Goal: Information Seeking & Learning: Learn about a topic

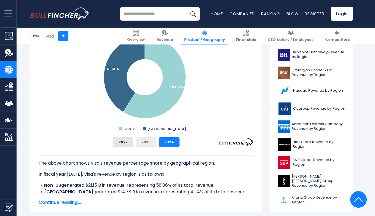
scroll to position [172, 0]
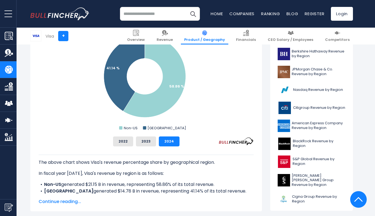
click at [65, 202] on span "Continue reading..." at bounding box center [146, 201] width 215 height 7
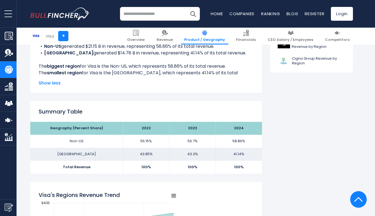
scroll to position [311, 0]
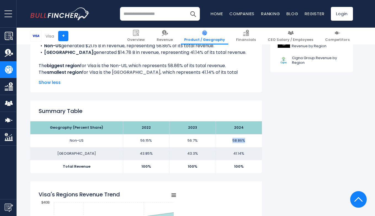
drag, startPoint x: 230, startPoint y: 139, endPoint x: 247, endPoint y: 139, distance: 17.7
click at [247, 139] on td "58.86%" at bounding box center [239, 140] width 46 height 13
copy td "58.86%"
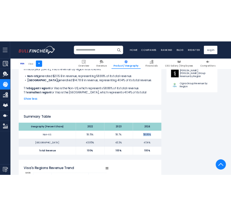
scroll to position [299, 0]
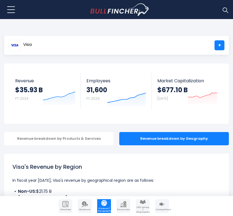
click at [225, 10] on img at bounding box center [225, 9] width 7 height 7
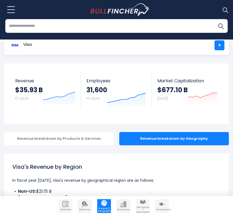
click at [196, 25] on input "search" at bounding box center [116, 26] width 222 height 14
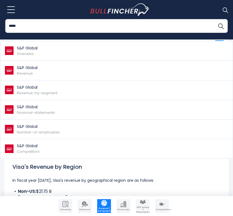
type input "*****"
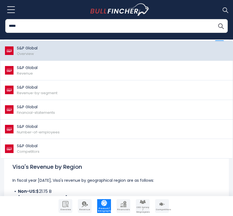
drag, startPoint x: 93, startPoint y: 34, endPoint x: 24, endPoint y: 46, distance: 70.0
click at [24, 46] on p "S&P Global" at bounding box center [27, 48] width 21 height 6
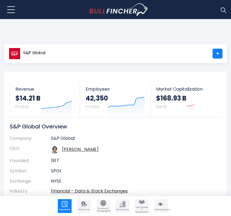
click at [101, 207] on span "Product / Geography" at bounding box center [103, 209] width 13 height 5
click at [102, 206] on link "Product / Geography" at bounding box center [104, 206] width 14 height 14
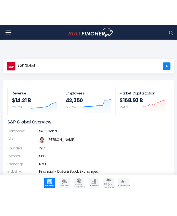
scroll to position [66, 0]
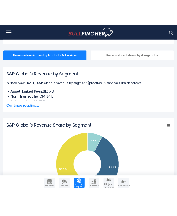
scroll to position [100, 0]
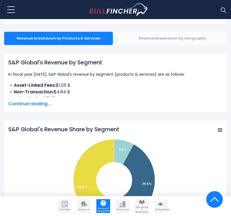
click at [176, 42] on div "Revenue breakdown by Geography" at bounding box center [173, 38] width 109 height 13
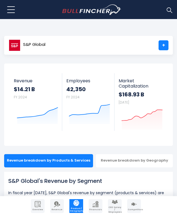
scroll to position [0, 0]
click at [70, 46] on div "S&P Global +" at bounding box center [88, 45] width 169 height 19
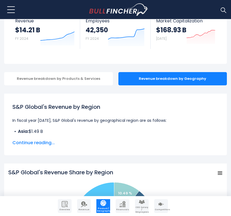
scroll to position [76, 0]
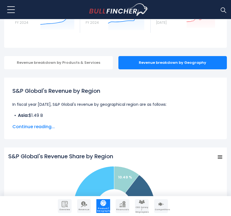
click at [49, 127] on span "Continue reading..." at bounding box center [115, 126] width 207 height 7
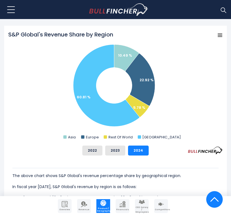
scroll to position [246, 0]
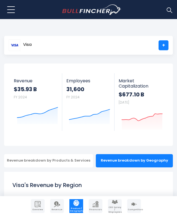
click at [170, 10] on img at bounding box center [169, 9] width 7 height 7
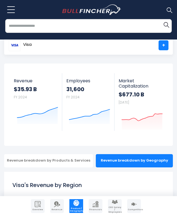
click at [112, 27] on input "search" at bounding box center [88, 26] width 167 height 14
type input "**********"
click at [167, 25] on button "Search" at bounding box center [166, 24] width 11 height 11
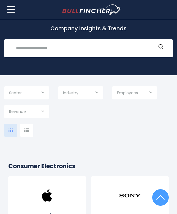
scroll to position [32, 0]
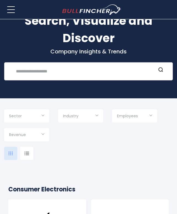
click at [42, 72] on input "text" at bounding box center [85, 71] width 144 height 10
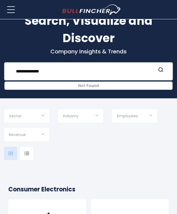
drag, startPoint x: 66, startPoint y: 71, endPoint x: 4, endPoint y: 71, distance: 61.8
click at [4, 71] on div "**********" at bounding box center [88, 71] width 169 height 18
type input "*"
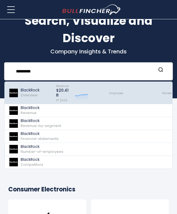
type input "*********"
click at [31, 95] on span "Overview" at bounding box center [29, 95] width 17 height 5
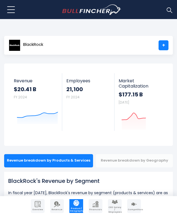
click at [148, 160] on div "Revenue breakdown by Geography" at bounding box center [134, 160] width 77 height 13
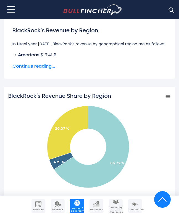
scroll to position [148, 0]
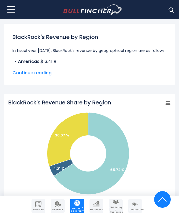
click at [37, 71] on span "Continue reading..." at bounding box center [89, 73] width 154 height 7
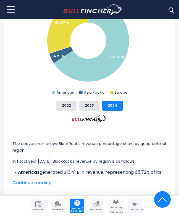
scroll to position [310, 0]
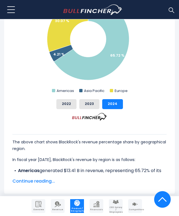
click at [48, 182] on span "Continue reading..." at bounding box center [89, 181] width 154 height 7
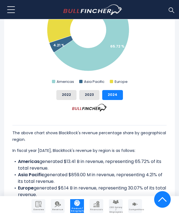
scroll to position [321, 0]
